Goal: Communication & Community: Answer question/provide support

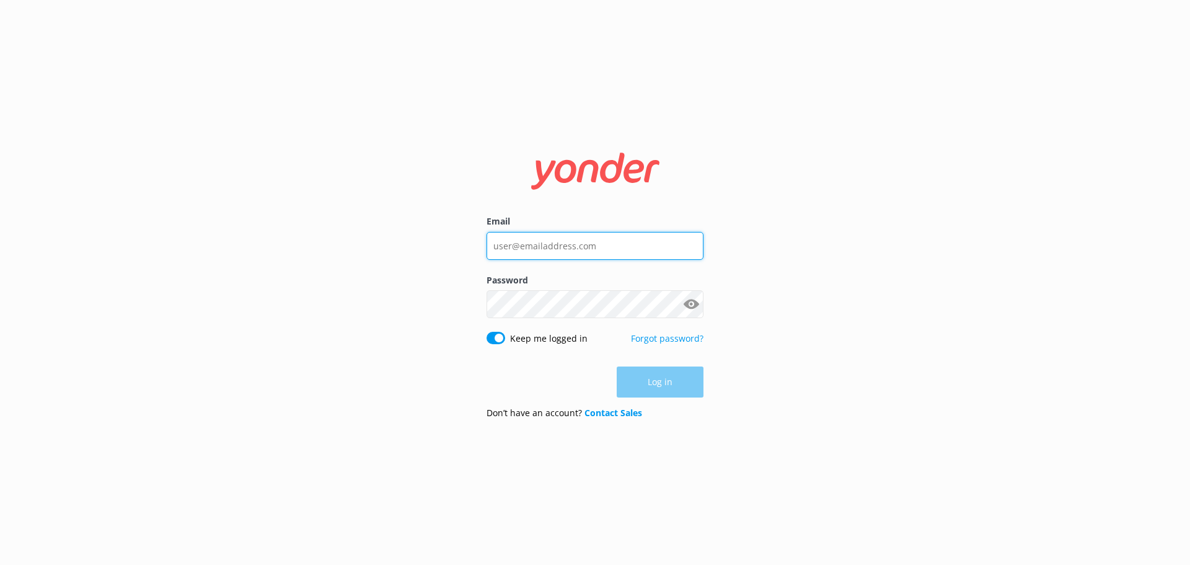
type input "[EMAIL_ADDRESS][DOMAIN_NAME]"
click at [668, 385] on div "Log in" at bounding box center [595, 381] width 217 height 31
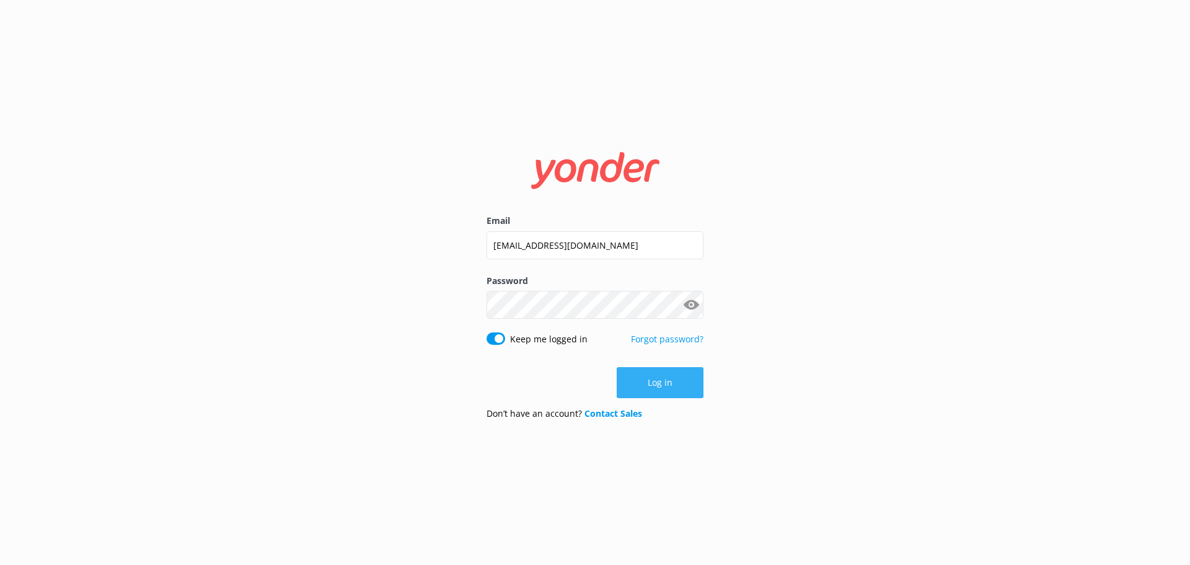
click at [676, 379] on button "Log in" at bounding box center [660, 382] width 87 height 31
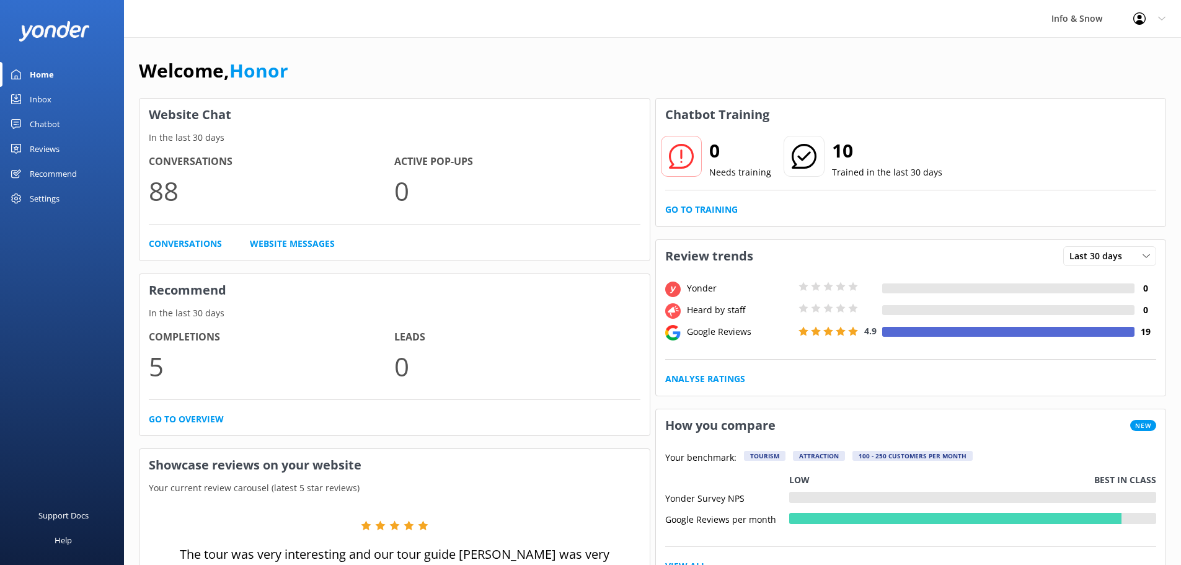
click at [53, 100] on link "Inbox" at bounding box center [62, 99] width 124 height 25
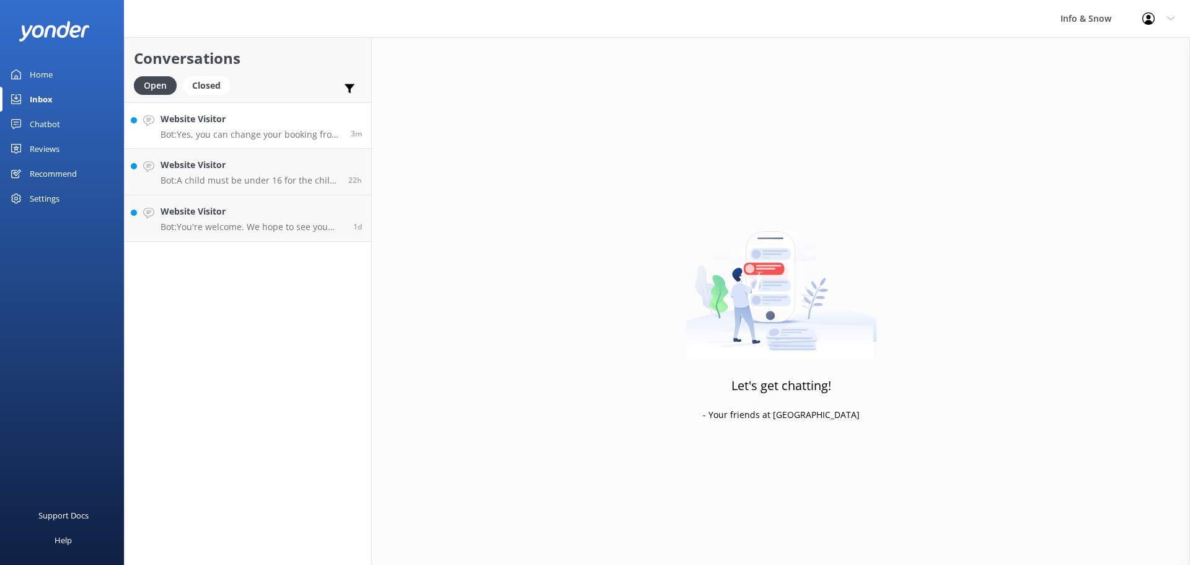
click at [276, 130] on p "Bot: Yes, you can change your booking from [GEOGRAPHIC_DATA] to The Remarkables…" at bounding box center [251, 134] width 181 height 11
